Goal: Transaction & Acquisition: Book appointment/travel/reservation

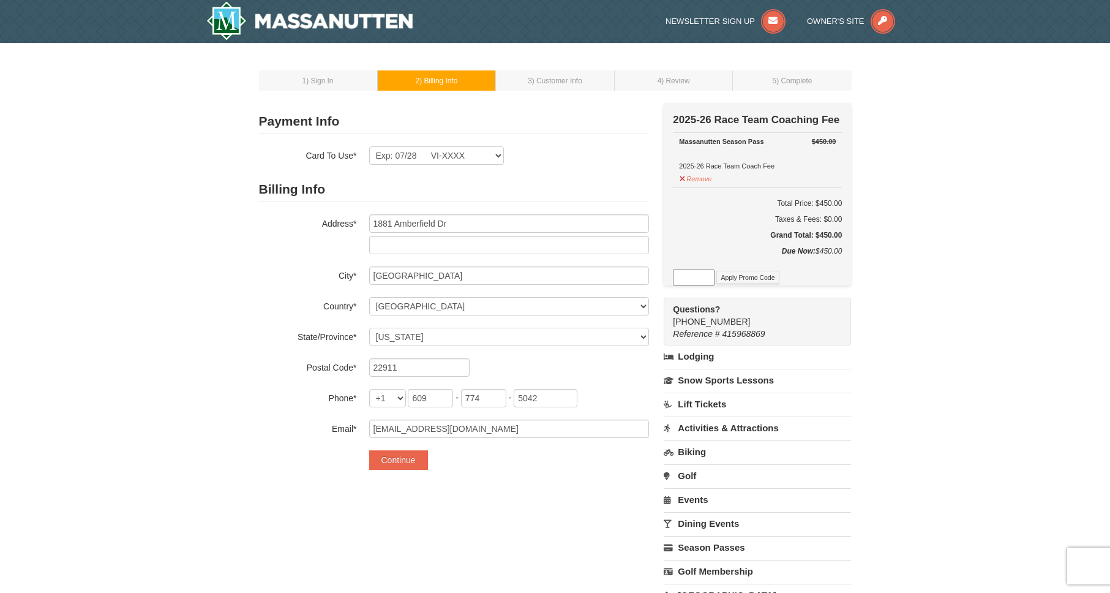
select select "VA"
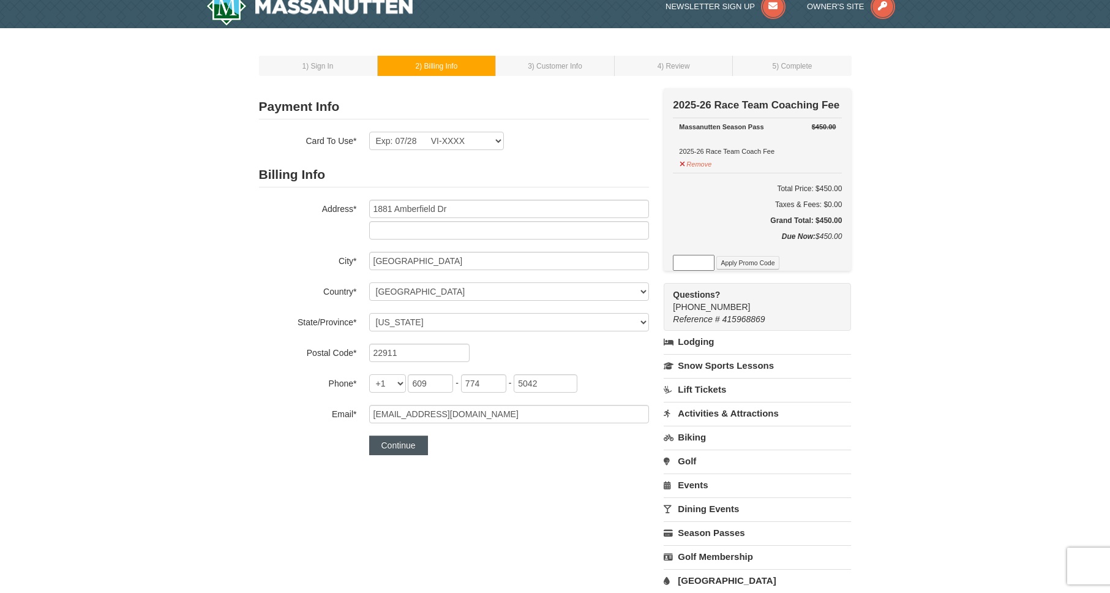
click at [402, 446] on button "Continue" at bounding box center [398, 445] width 59 height 20
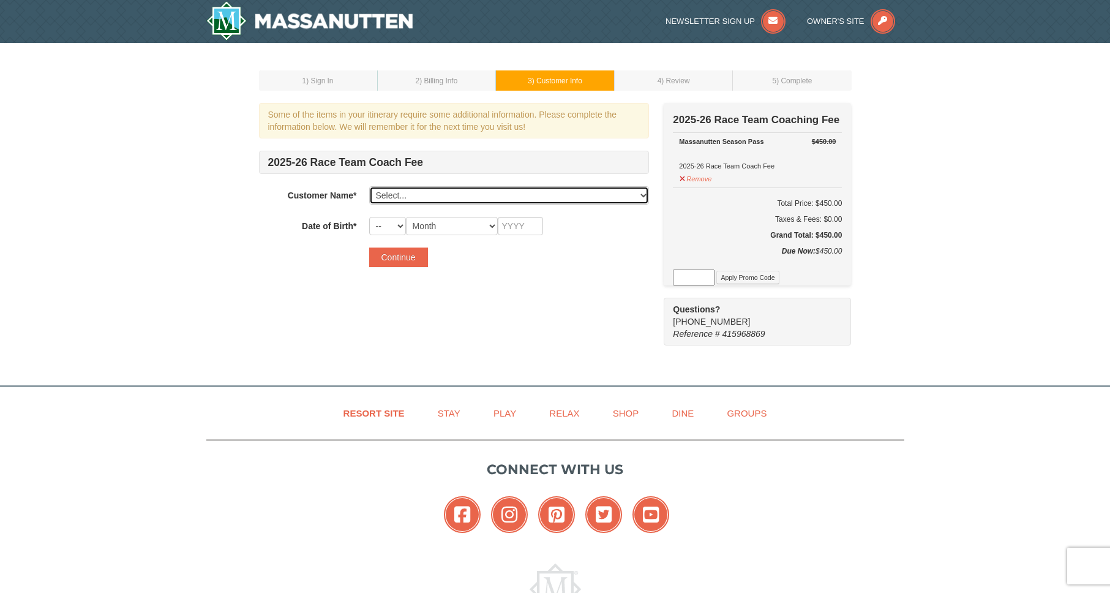
select select "17654490"
select select "07"
select select "08"
type input "2015"
click at [412, 258] on button "Continue" at bounding box center [398, 257] width 59 height 20
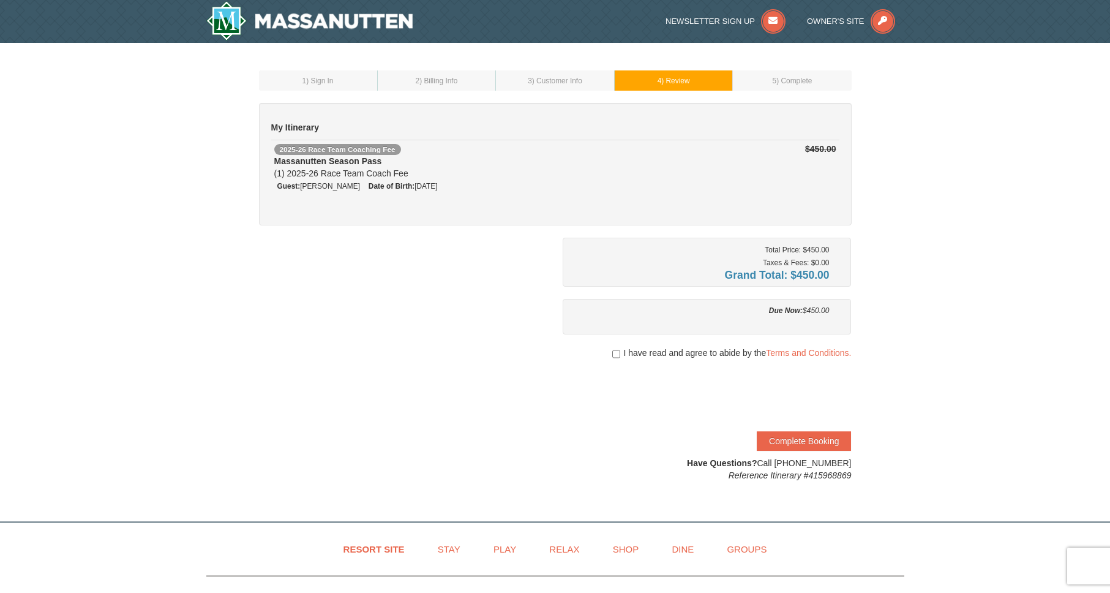
click at [613, 353] on input "checkbox" at bounding box center [616, 354] width 8 height 10
checkbox input "true"
click at [792, 440] on button "Complete Booking" at bounding box center [804, 441] width 94 height 20
